Goal: Navigation & Orientation: Find specific page/section

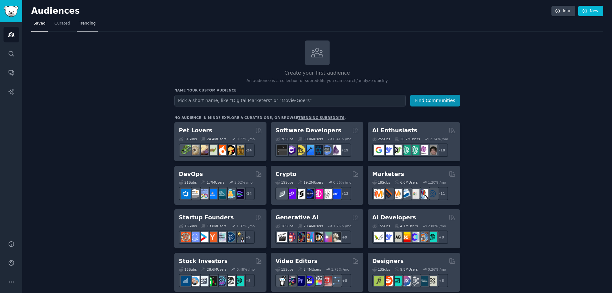
click at [81, 19] on link "Trending" at bounding box center [87, 24] width 21 height 13
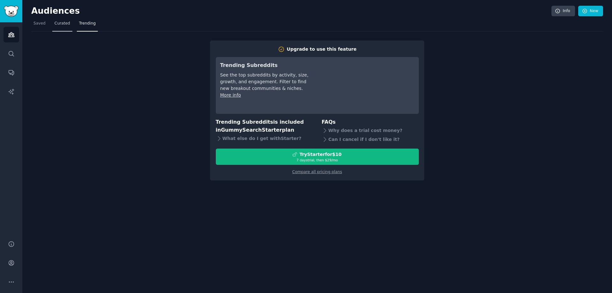
click at [65, 25] on span "Curated" at bounding box center [63, 24] width 16 height 6
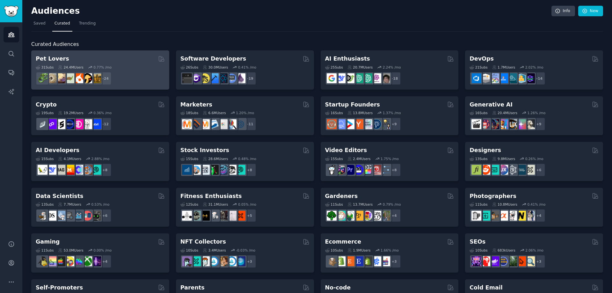
click at [100, 63] on div "31 Sub s 24.4M Users 0.77 % /mo + 24" at bounding box center [100, 74] width 129 height 22
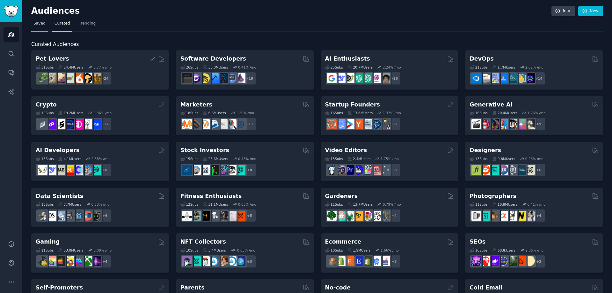
click at [39, 25] on span "Saved" at bounding box center [39, 24] width 12 height 6
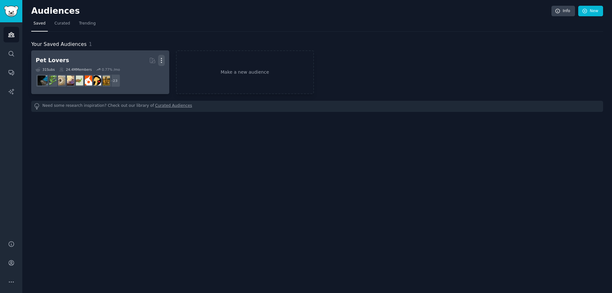
click at [162, 60] on icon "button" at bounding box center [161, 60] width 1 height 4
click at [146, 74] on p "Delete" at bounding box center [144, 73] width 15 height 7
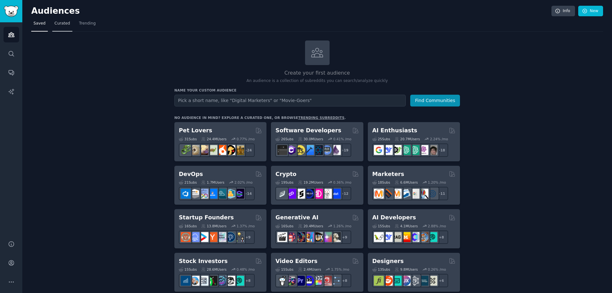
click at [64, 22] on span "Curated" at bounding box center [63, 24] width 16 height 6
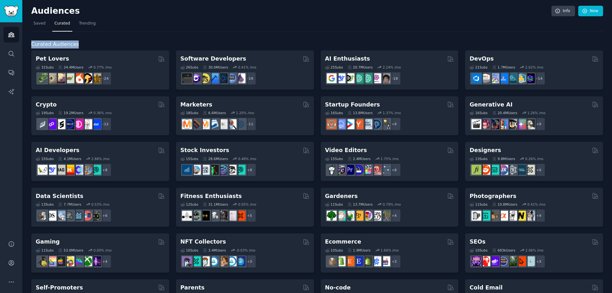
drag, startPoint x: 73, startPoint y: 42, endPoint x: 31, endPoint y: 43, distance: 41.8
click at [31, 43] on span "Curated Audiences" at bounding box center [55, 44] width 48 height 8
click at [239, 30] on nav "Saved Curated Trending" at bounding box center [317, 24] width 572 height 13
drag, startPoint x: 314, startPoint y: 152, endPoint x: 310, endPoint y: 120, distance: 32.8
